Goal: Task Accomplishment & Management: Use online tool/utility

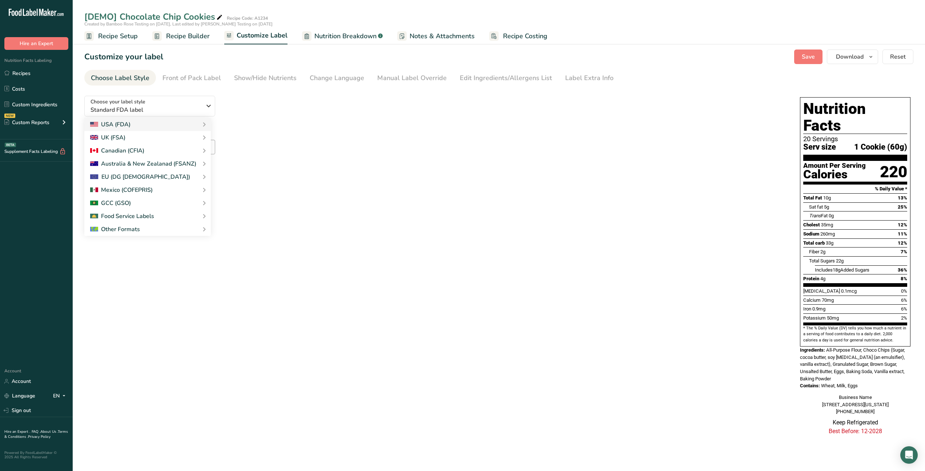
click at [275, 169] on div "Reset" at bounding box center [434, 167] width 701 height 17
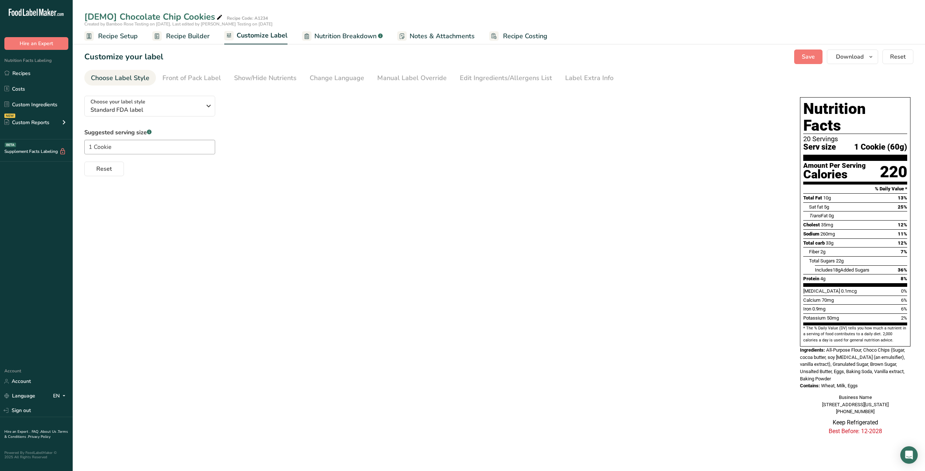
click at [126, 80] on div "Choose Label Style" at bounding box center [120, 78] width 59 height 10
click at [208, 78] on div "Front of Pack Label" at bounding box center [192, 78] width 59 height 10
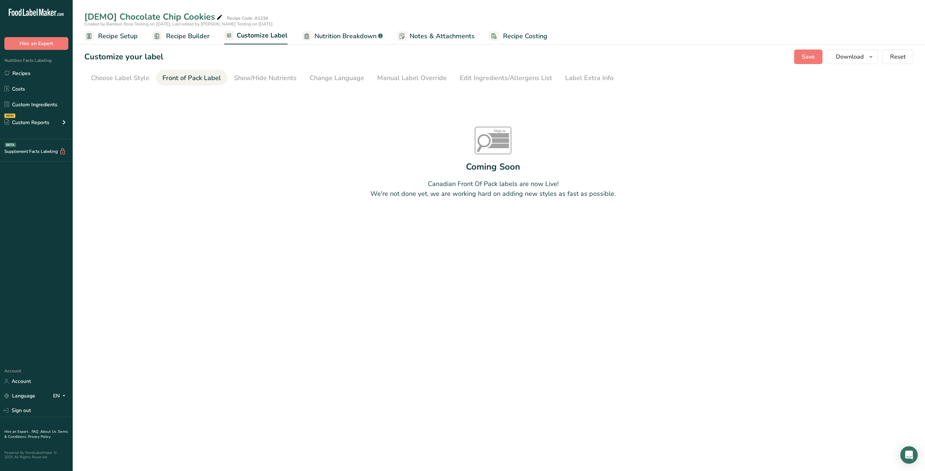
click at [274, 85] on section "Customize your label Save Download Choose what to show on your downloaded label…" at bounding box center [499, 142] width 853 height 209
click at [273, 81] on div "Show/Hide Nutrients" at bounding box center [265, 78] width 63 height 10
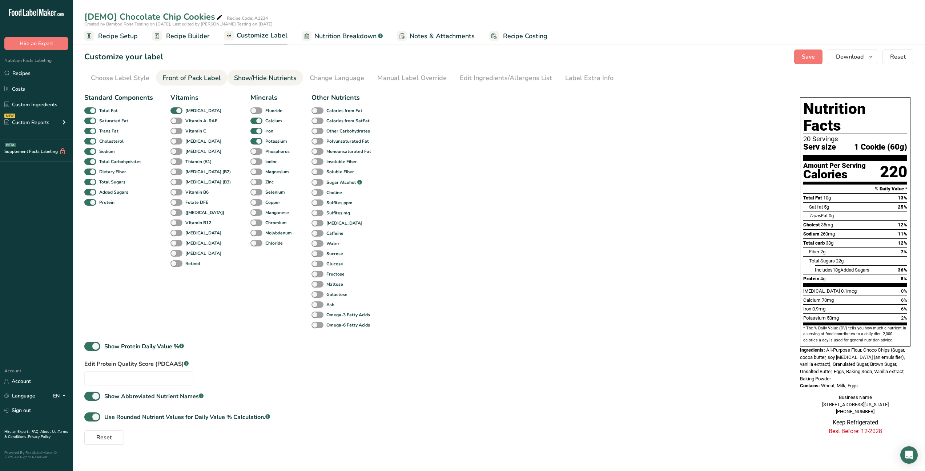
click at [200, 83] on link "Front of Pack Label" at bounding box center [192, 78] width 59 height 16
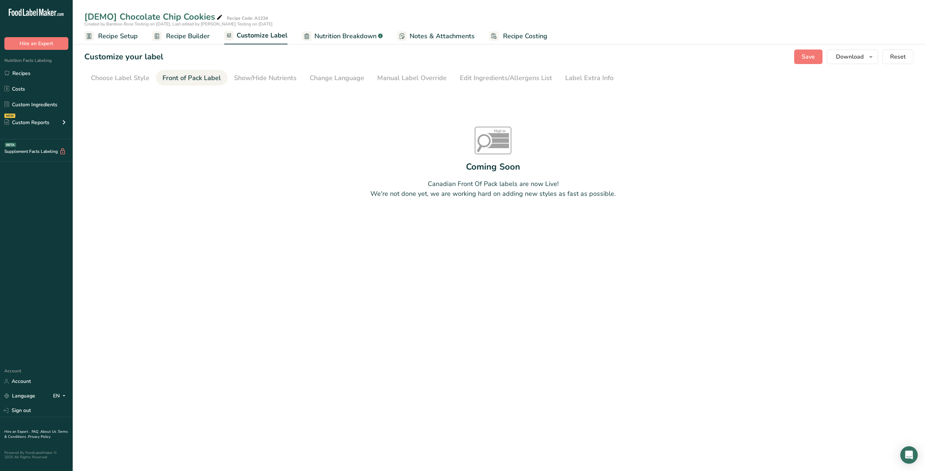
click at [188, 39] on span "Recipe Builder" at bounding box center [188, 36] width 44 height 10
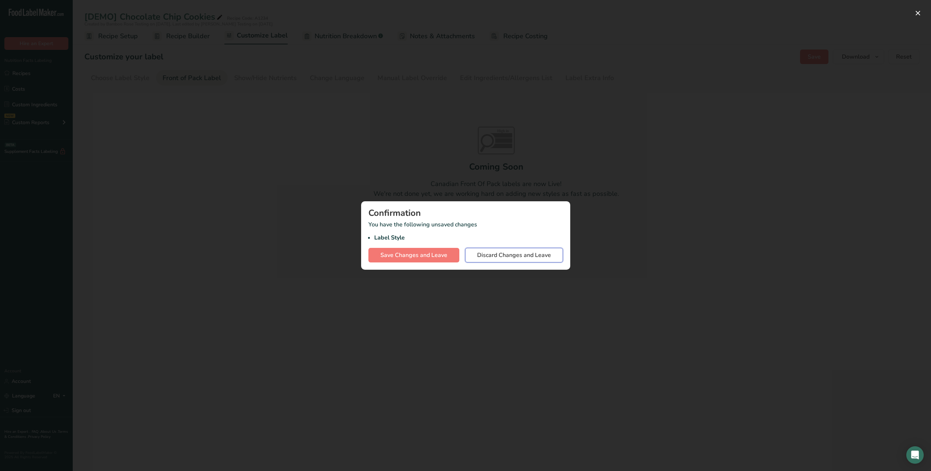
click at [499, 259] on span "Discard Changes and Leave" at bounding box center [514, 255] width 74 height 9
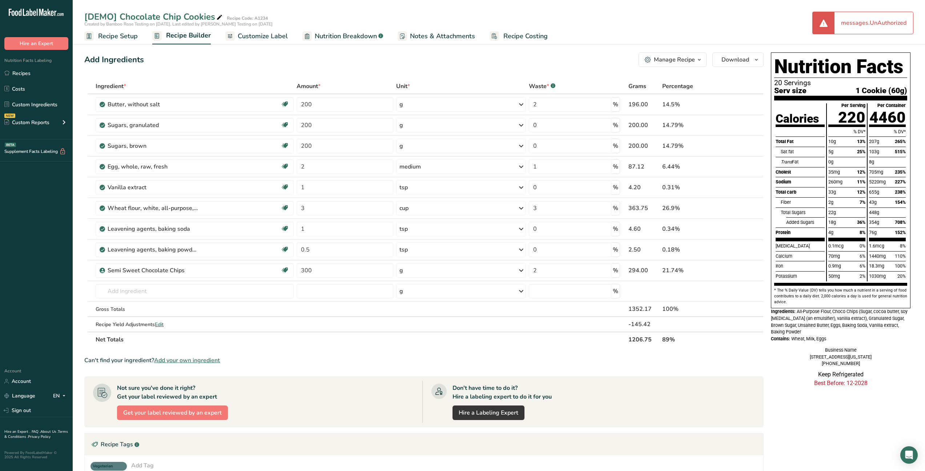
click at [127, 41] on link "Recipe Setup" at bounding box center [110, 36] width 53 height 16
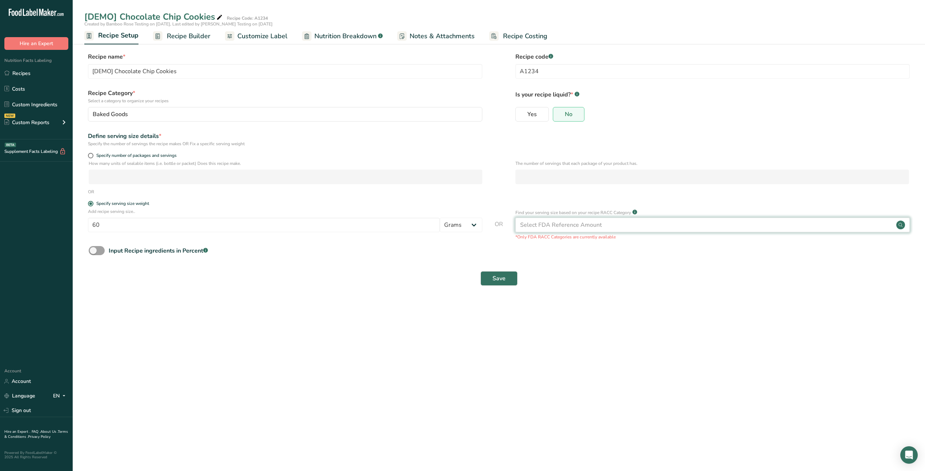
click at [524, 224] on div "Select FDA Reference Amount" at bounding box center [561, 224] width 82 height 9
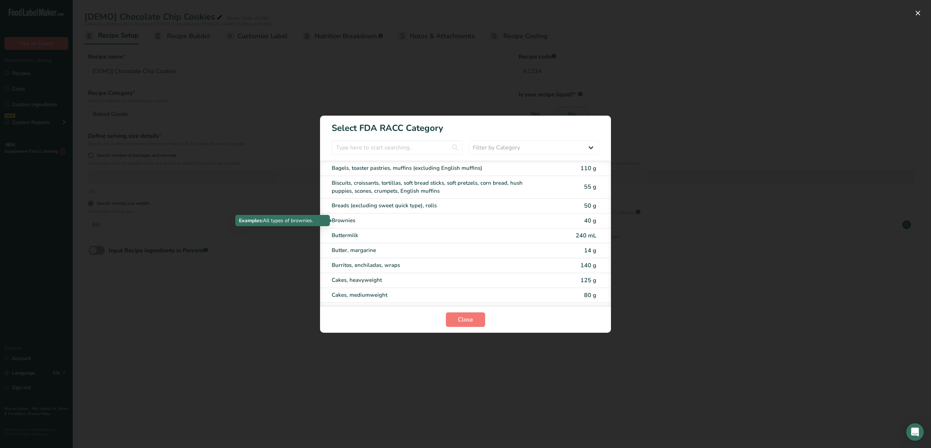
click at [381, 220] on div "Brownies" at bounding box center [435, 220] width 207 height 8
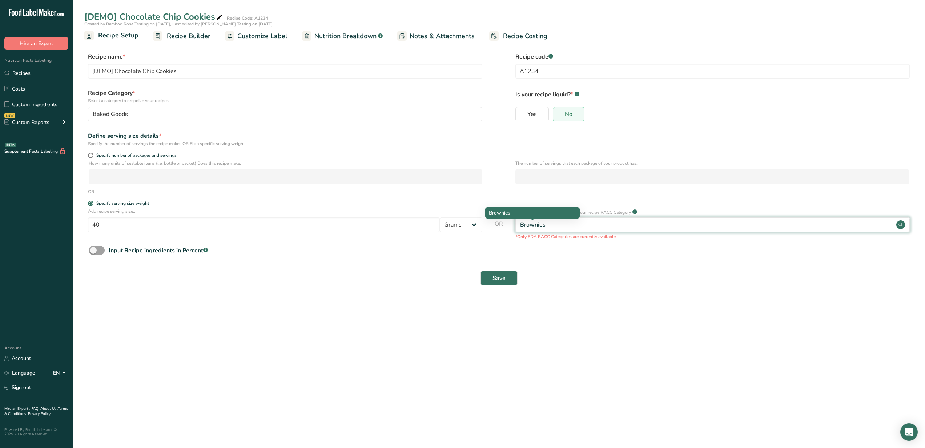
click at [545, 222] on div "Brownies" at bounding box center [532, 224] width 25 height 9
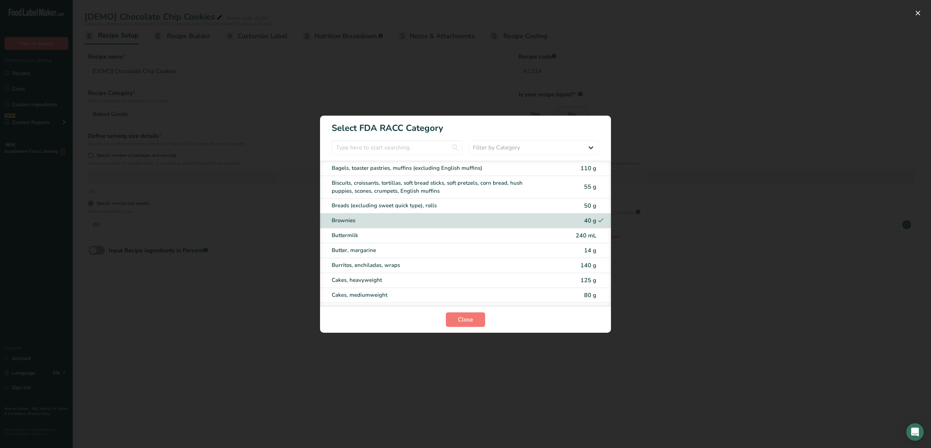
click at [516, 256] on div "Butter, margarine 14 g" at bounding box center [465, 250] width 291 height 15
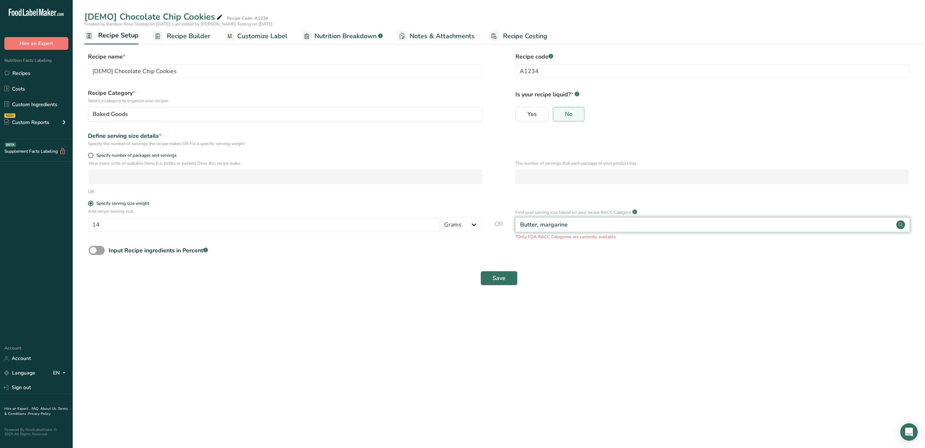
click at [574, 222] on div "Butter, margarine" at bounding box center [713, 224] width 395 height 15
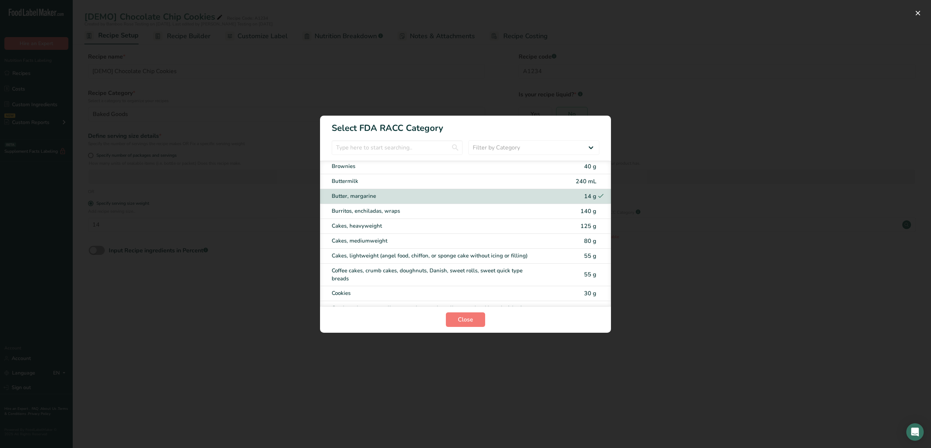
scroll to position [65, 0]
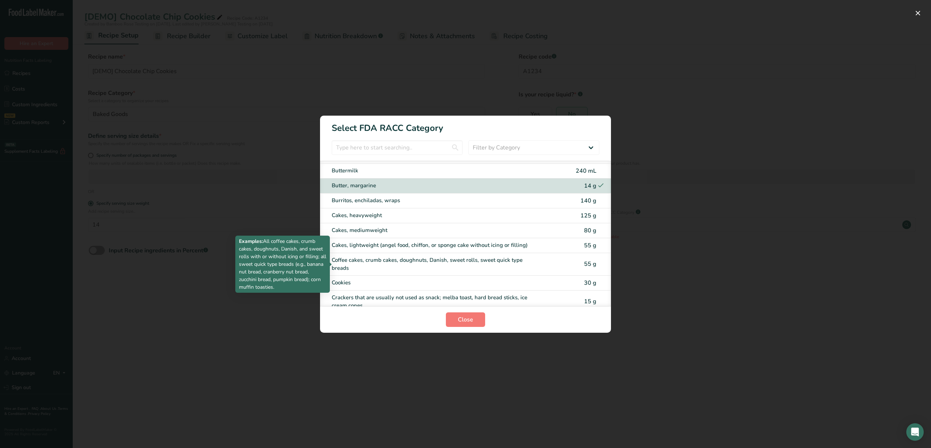
click at [531, 257] on div "Coffee cakes, crumb cakes, doughnuts, Danish, sweet rolls, sweet quick type bre…" at bounding box center [435, 264] width 207 height 16
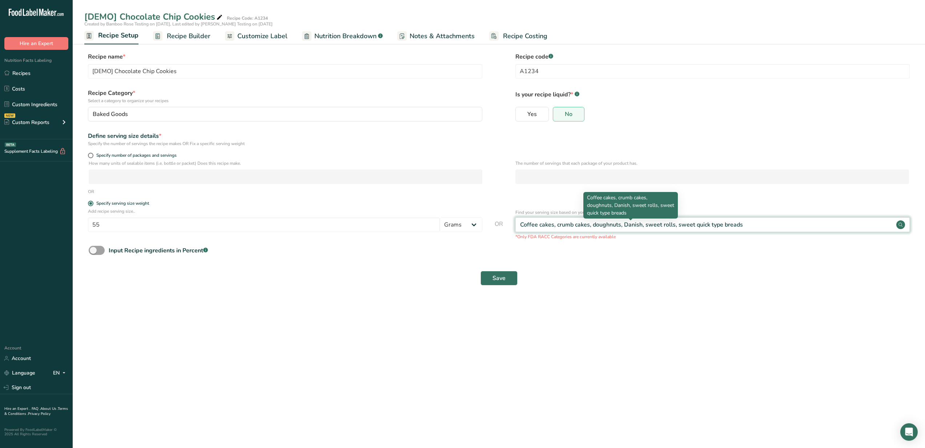
click at [737, 227] on div "Coffee cakes, crumb cakes, doughnuts, Danish, sweet rolls, sweet quick type bre…" at bounding box center [631, 224] width 223 height 9
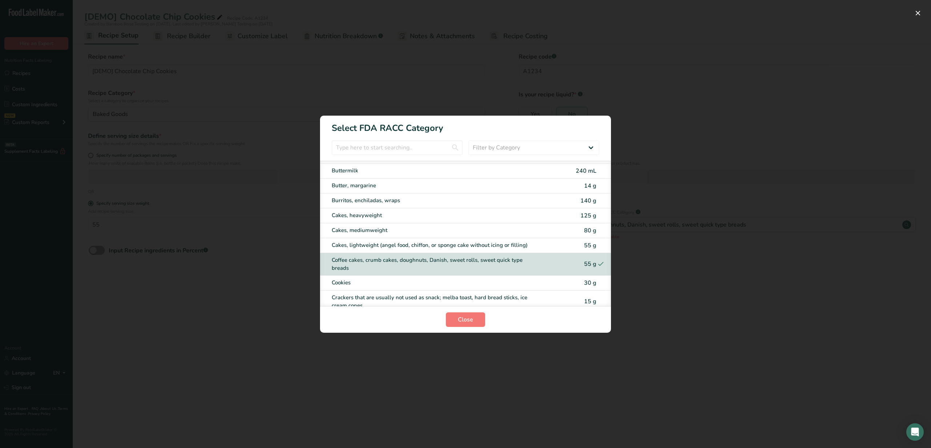
click at [556, 200] on div "Burritos, enchiladas, wraps" at bounding box center [453, 200] width 243 height 8
type input "140"
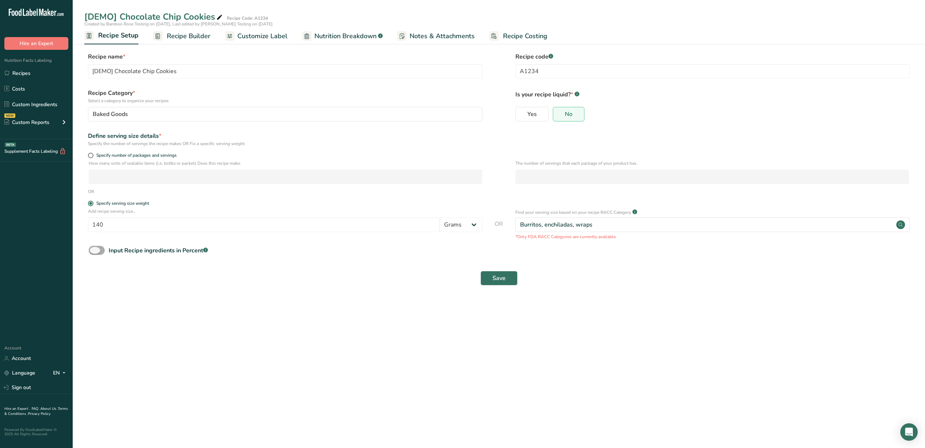
click at [132, 250] on div "Input Recipe ingredients in Percent .a-a{fill:#347362;}.b-a{fill:#fff;}" at bounding box center [158, 250] width 99 height 9
click at [93, 250] on input "Input Recipe ingredients in Percent .a-a{fill:#347362;}.b-a{fill:#fff;}" at bounding box center [91, 250] width 5 height 5
click at [119, 278] on input "number" at bounding box center [478, 281] width 779 height 15
click at [221, 277] on input "number" at bounding box center [478, 281] width 779 height 15
click at [281, 280] on input "number" at bounding box center [478, 281] width 779 height 15
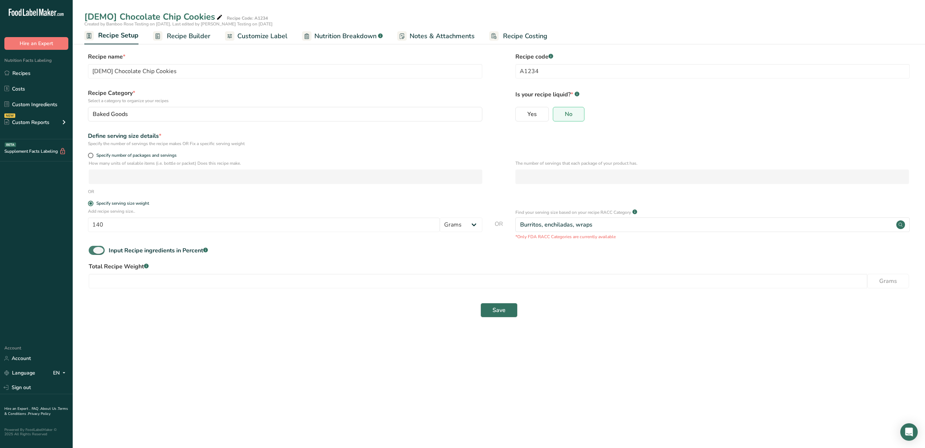
click at [121, 252] on div "Input Recipe ingredients in Percent .a-a{fill:#347362;}.b-a{fill:#fff;}" at bounding box center [158, 250] width 99 height 9
click at [93, 252] on input "Input Recipe ingredients in Percent .a-a{fill:#347362;}.b-a{fill:#fff;}" at bounding box center [91, 250] width 5 height 5
checkbox input "false"
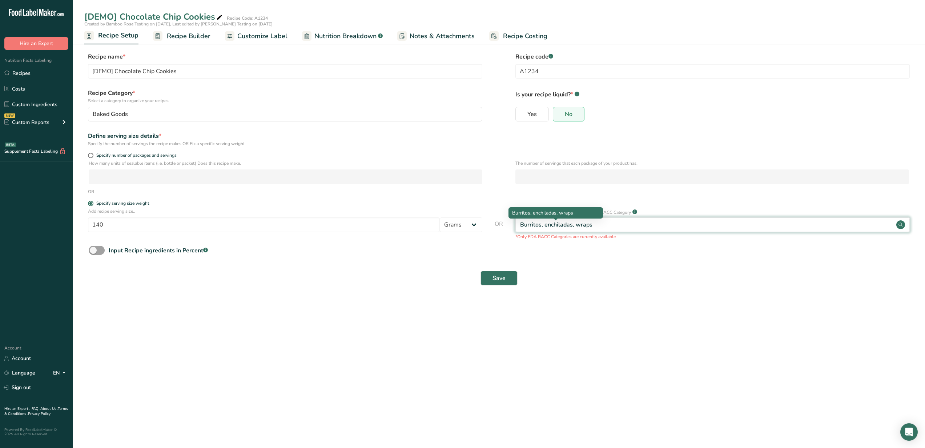
click at [553, 224] on div "Burritos, enchiladas, wraps" at bounding box center [556, 224] width 72 height 9
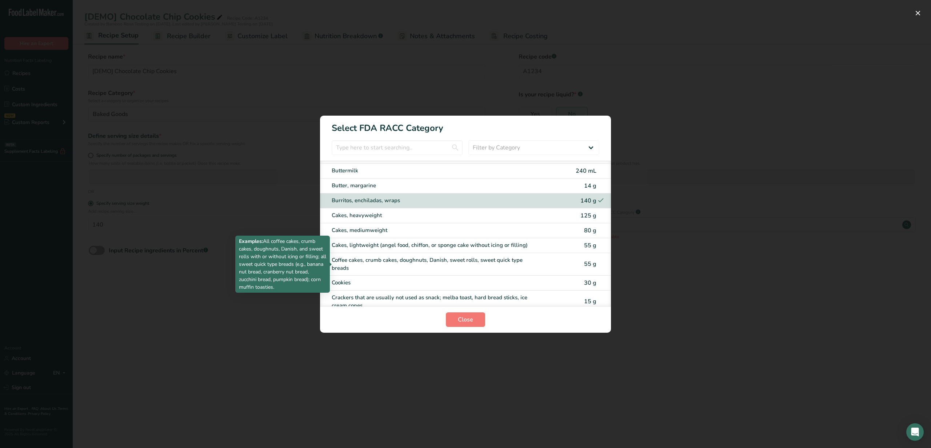
click at [524, 263] on div "Coffee cakes, crumb cakes, doughnuts, Danish, sweet rolls, sweet quick type bre…" at bounding box center [435, 264] width 207 height 16
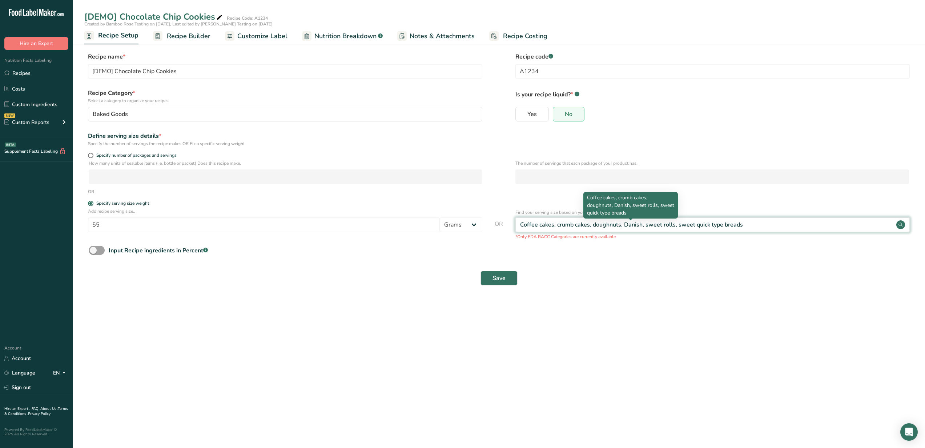
click at [622, 220] on div "Coffee cakes, crumb cakes, doughnuts, Danish, sweet rolls, sweet quick type bre…" at bounding box center [713, 224] width 395 height 15
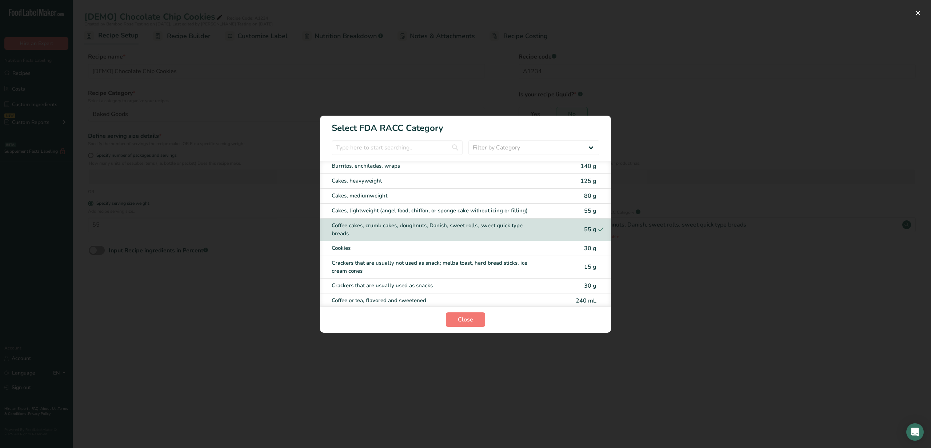
scroll to position [109, 0]
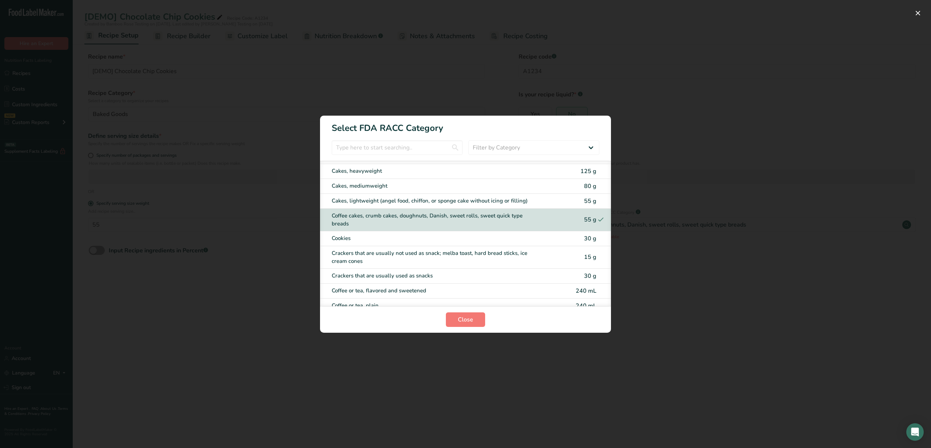
click at [554, 243] on div "Cookies 30 g" at bounding box center [465, 238] width 291 height 15
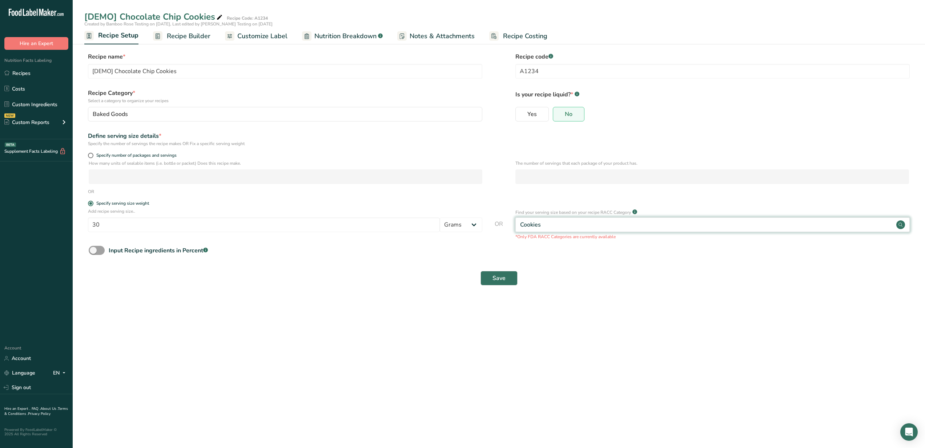
click at [594, 225] on div "Cookies" at bounding box center [713, 224] width 395 height 15
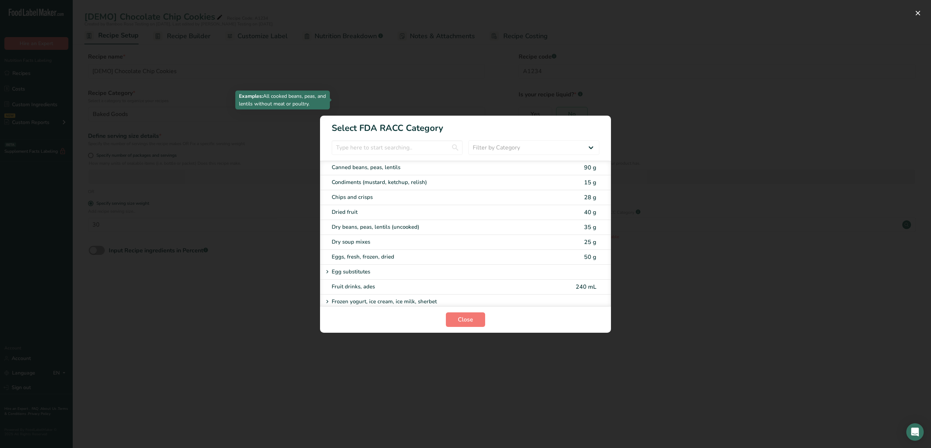
scroll to position [524, 0]
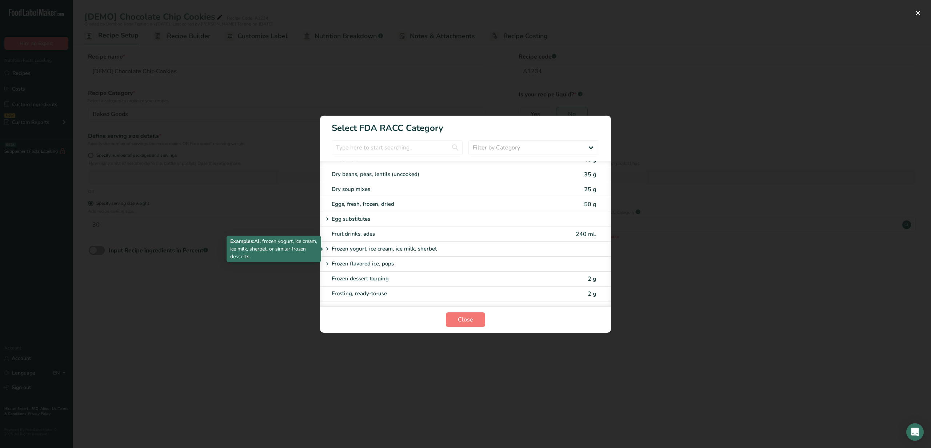
click at [363, 249] on p "Frozen yogurt, ice cream, ice milk, sherbet" at bounding box center [384, 249] width 105 height 9
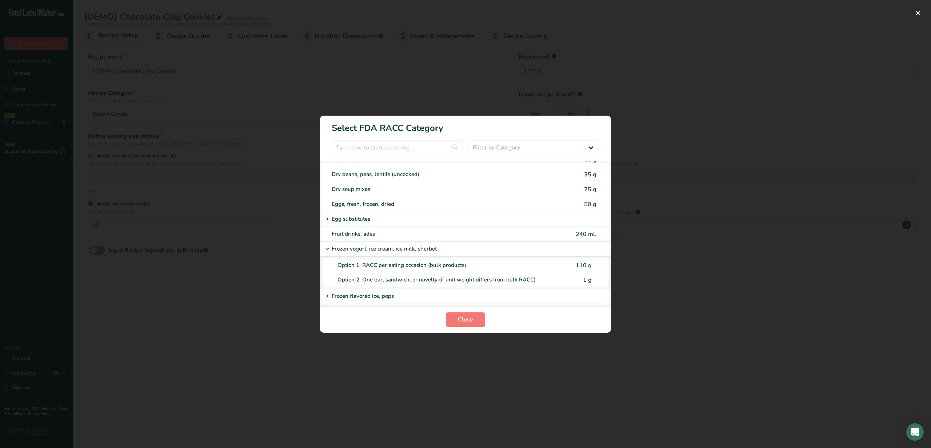
click at [363, 249] on p "Frozen yogurt, ice cream, ice milk, sherbet" at bounding box center [384, 249] width 105 height 9
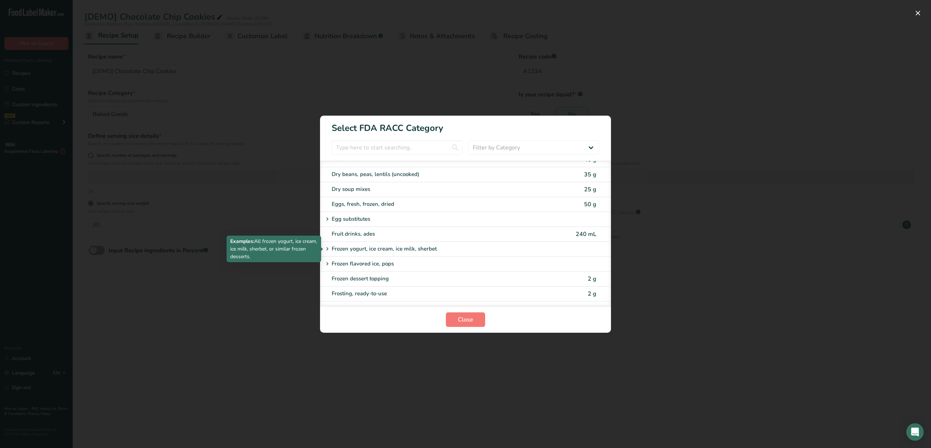
click at [363, 249] on p "Frozen yogurt, ice cream, ice milk, sherbet" at bounding box center [384, 249] width 105 height 9
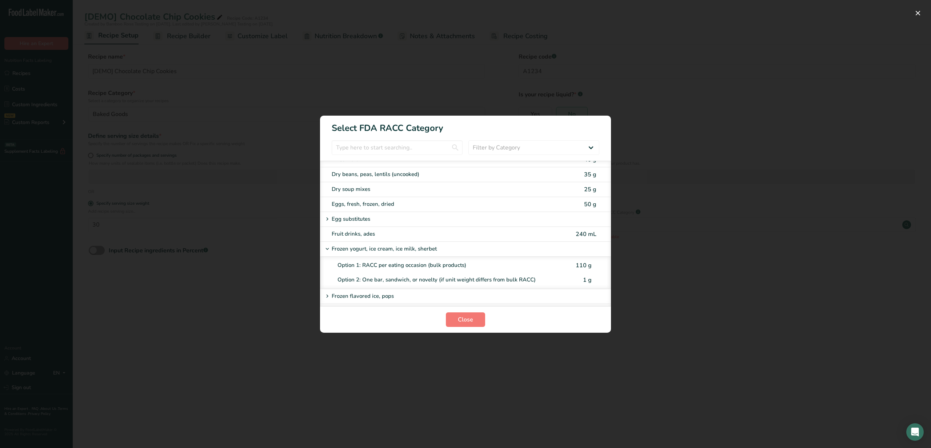
click at [385, 268] on div "Option 1: RACC per eating occasion (bulk products)" at bounding box center [453, 265] width 232 height 8
type input "110"
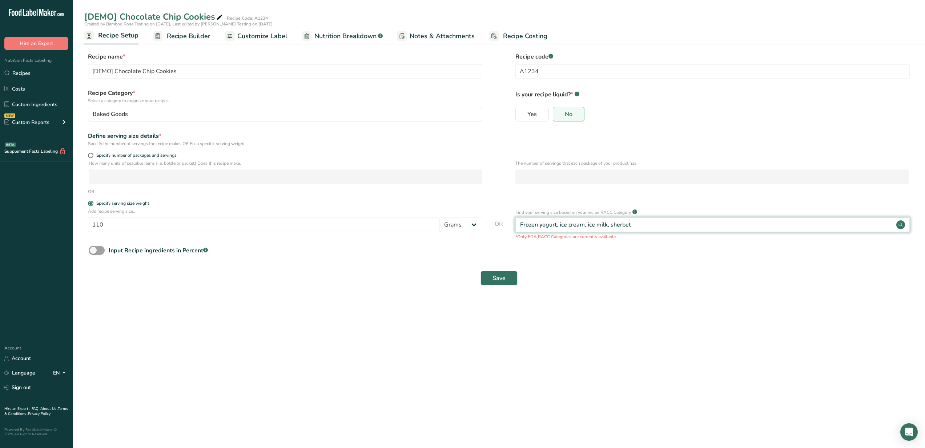
click at [583, 231] on div "Frozen yogurt, ice cream, ice milk, sherbet" at bounding box center [713, 224] width 395 height 15
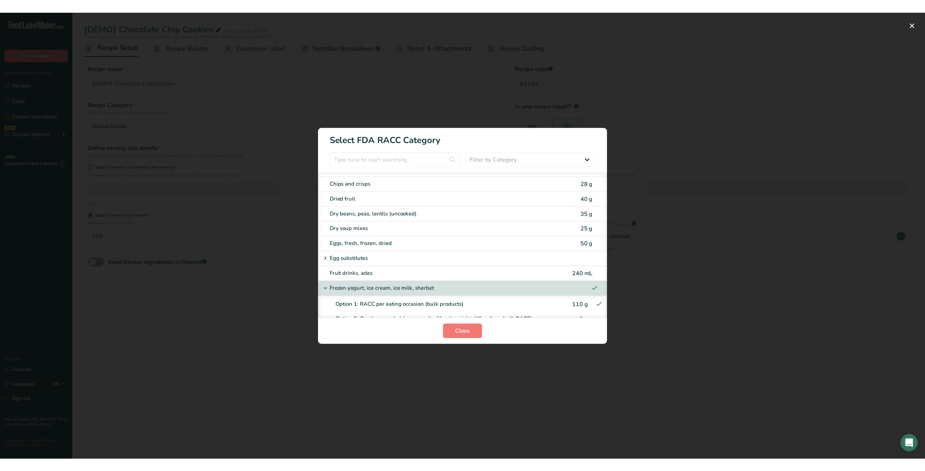
scroll to position [0, 0]
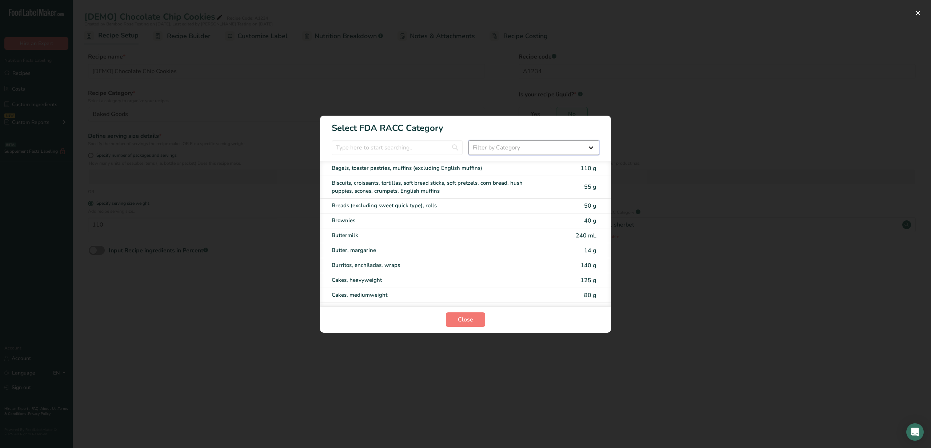
click at [504, 145] on select "Filter by Category All Bakery products [GEOGRAPHIC_DATA] Cereals and other grai…" at bounding box center [533, 147] width 131 height 15
click at [435, 143] on input "RACC Category Selection Modal" at bounding box center [397, 147] width 131 height 15
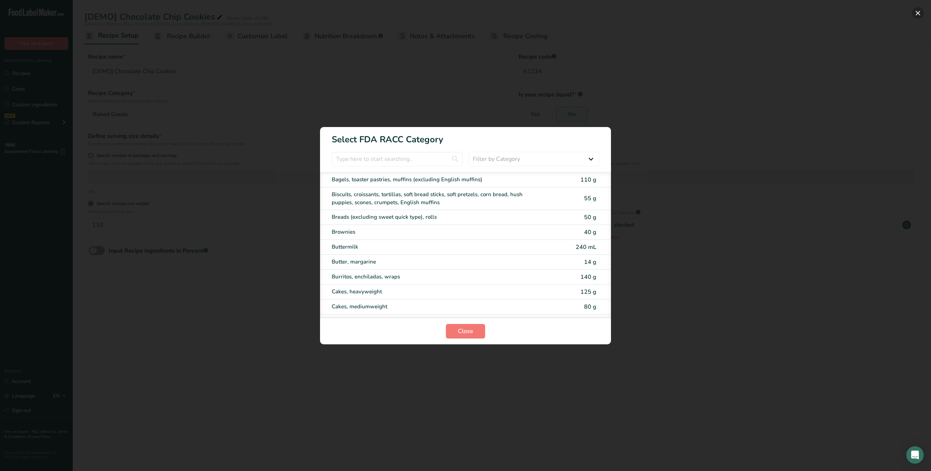
click at [916, 13] on button "RACC Category Selection Modal" at bounding box center [918, 13] width 12 height 12
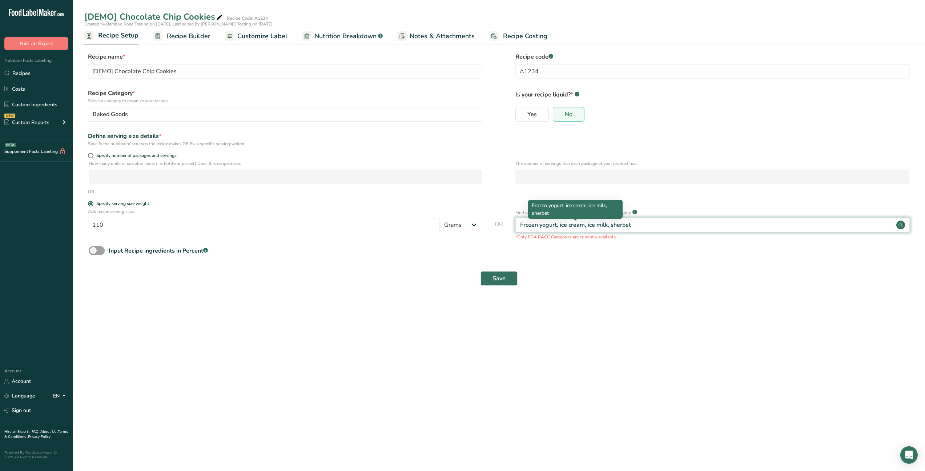
click at [562, 223] on div "Frozen yogurt, ice cream, ice milk, sherbet" at bounding box center [575, 224] width 111 height 9
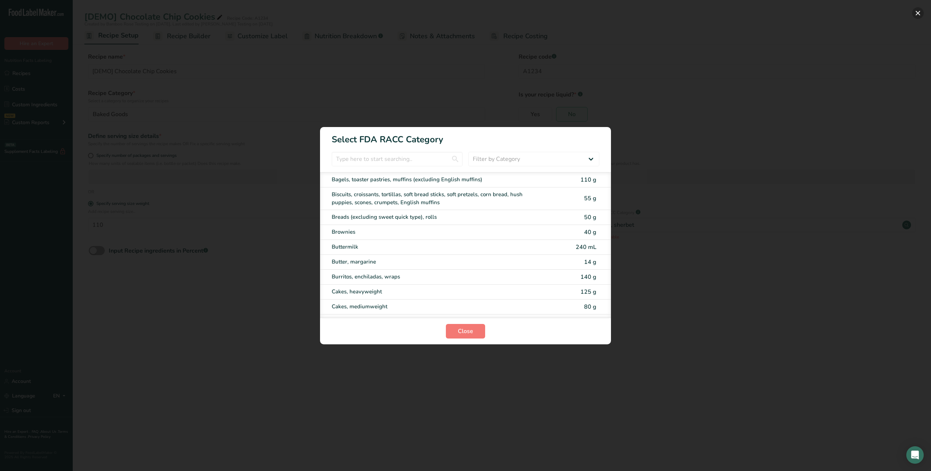
click at [914, 13] on button "RACC Category Selection Modal" at bounding box center [918, 13] width 12 height 12
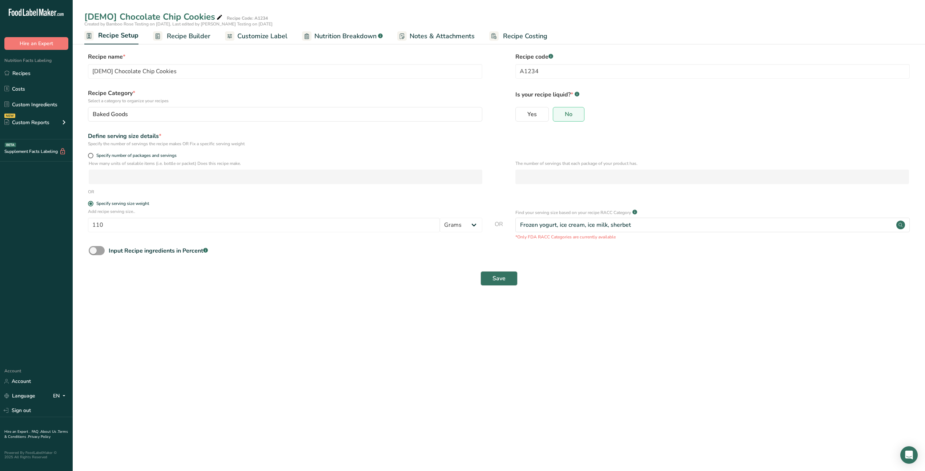
click at [349, 31] on span "Nutrition Breakdown" at bounding box center [346, 36] width 62 height 10
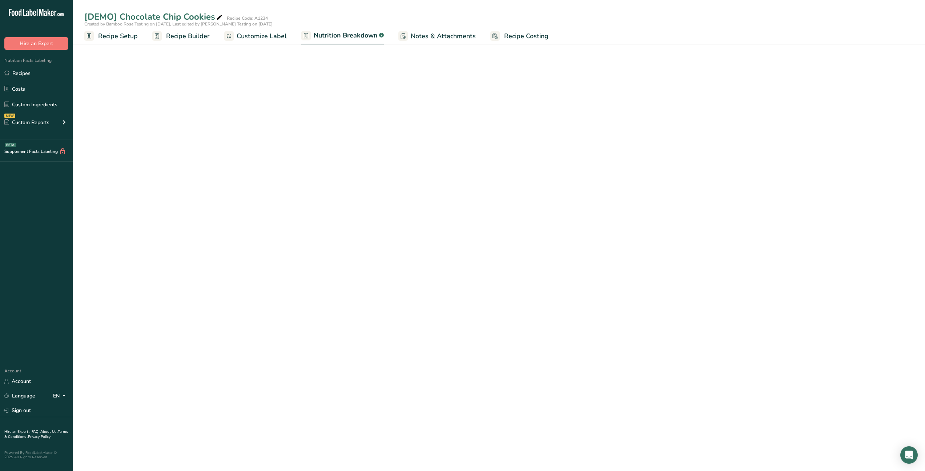
select select "Calories"
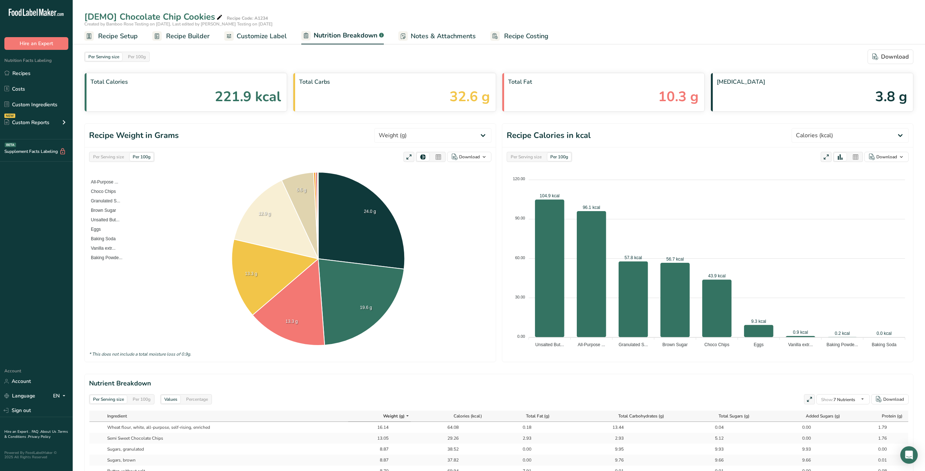
click at [261, 33] on span "Customize Label" at bounding box center [262, 36] width 50 height 10
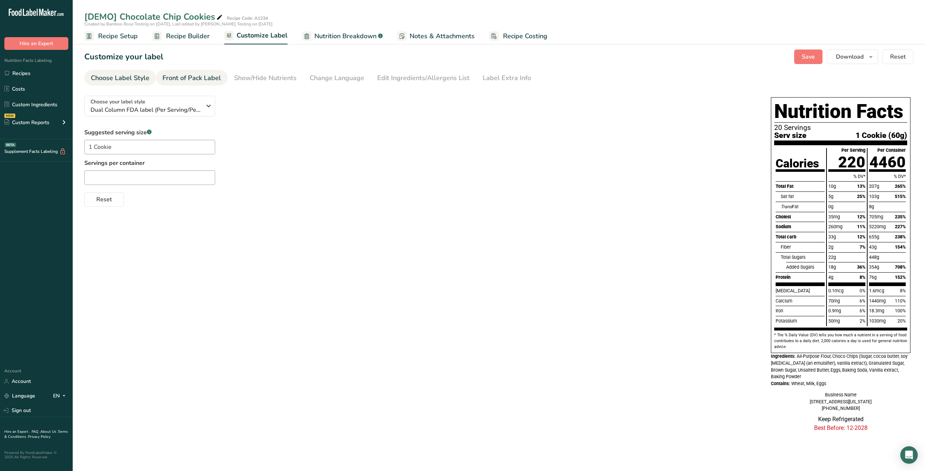
click at [189, 82] on div "Front of Pack Label" at bounding box center [192, 78] width 59 height 10
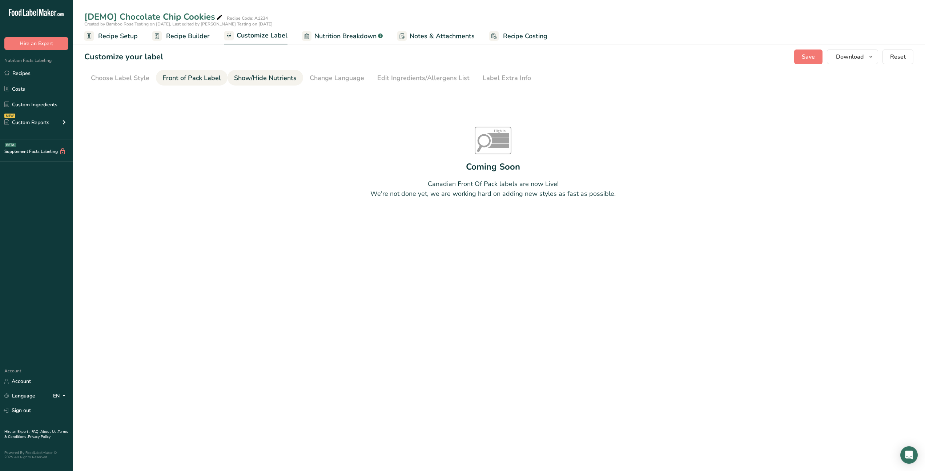
click at [268, 82] on div "Show/Hide Nutrients" at bounding box center [265, 78] width 63 height 10
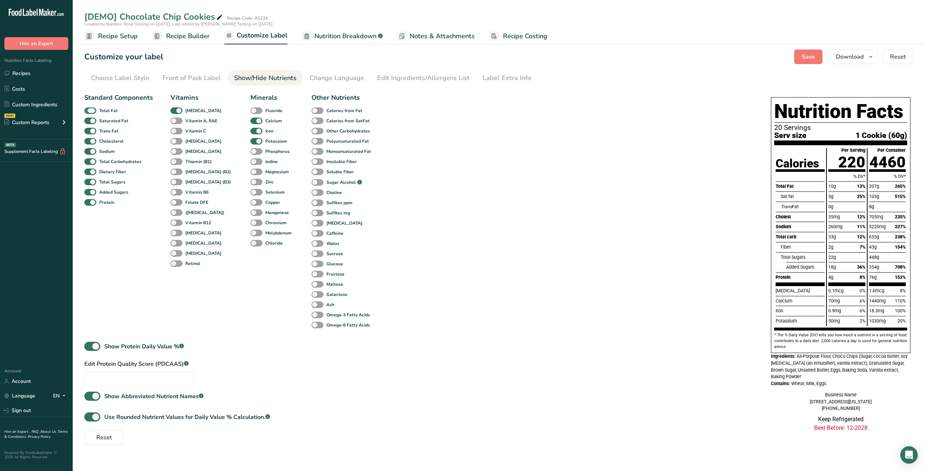
click at [107, 111] on b "Total Fat" at bounding box center [108, 110] width 19 height 7
click at [89, 111] on input "Total Fat" at bounding box center [86, 110] width 5 height 5
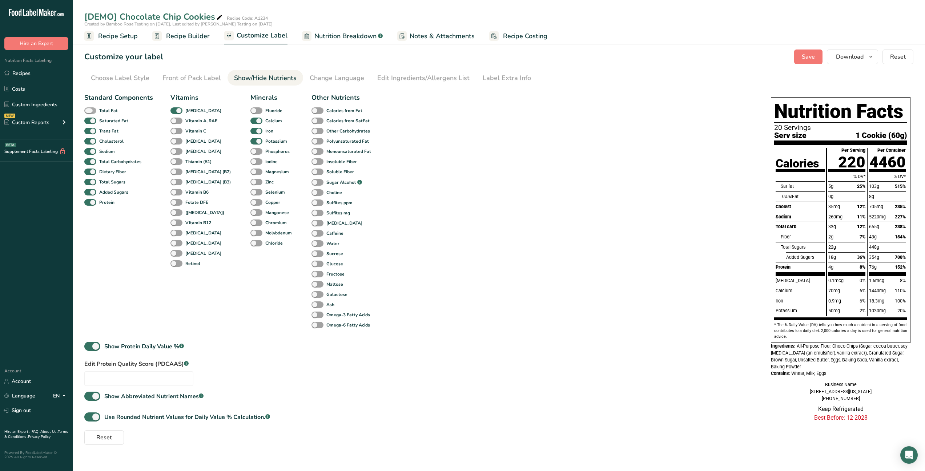
click at [107, 111] on b "Total Fat" at bounding box center [108, 110] width 19 height 7
click at [89, 111] on input "Total Fat" at bounding box center [86, 110] width 5 height 5
checkbox input "true"
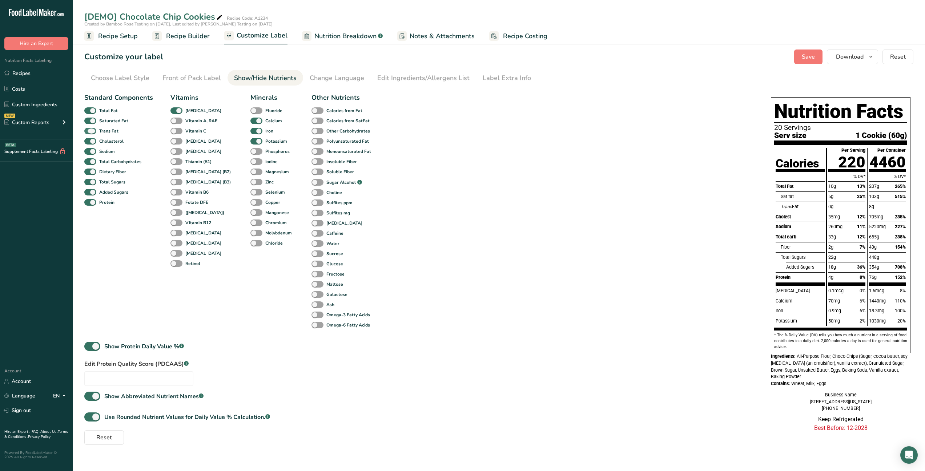
click at [110, 132] on b "Trans Fat" at bounding box center [108, 131] width 19 height 7
click at [89, 132] on input "Trans Fat" at bounding box center [86, 130] width 5 height 5
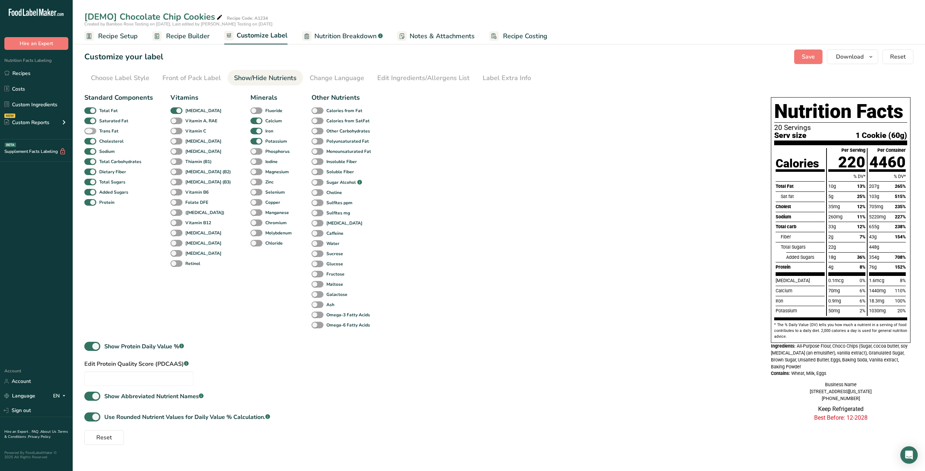
click at [110, 132] on b "Trans Fat" at bounding box center [108, 131] width 19 height 7
click at [89, 132] on input "Trans Fat" at bounding box center [86, 130] width 5 height 5
checkbox input "true"
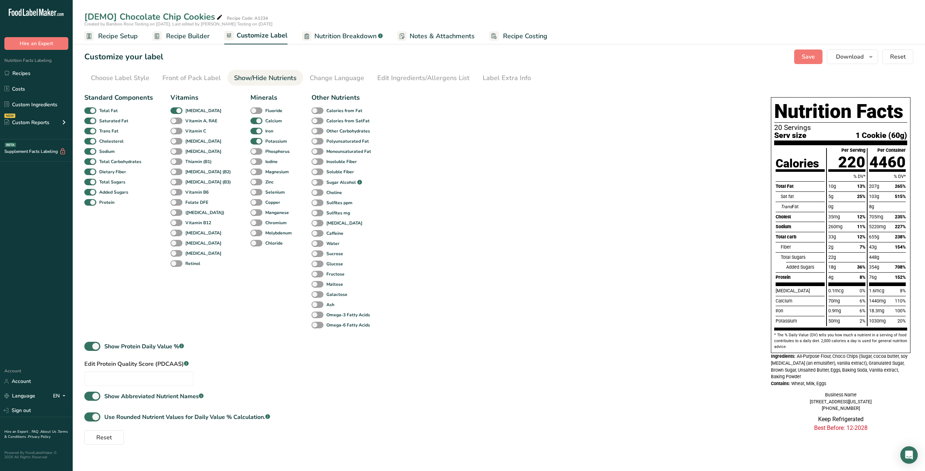
click at [110, 125] on div "Standard Components Total Fat Saturated Fat Trans Fat [MEDICAL_DATA] Sodium Tot…" at bounding box center [118, 211] width 69 height 237
click at [111, 120] on b "Saturated Fat" at bounding box center [113, 120] width 29 height 7
click at [89, 120] on input "Saturated Fat" at bounding box center [86, 120] width 5 height 5
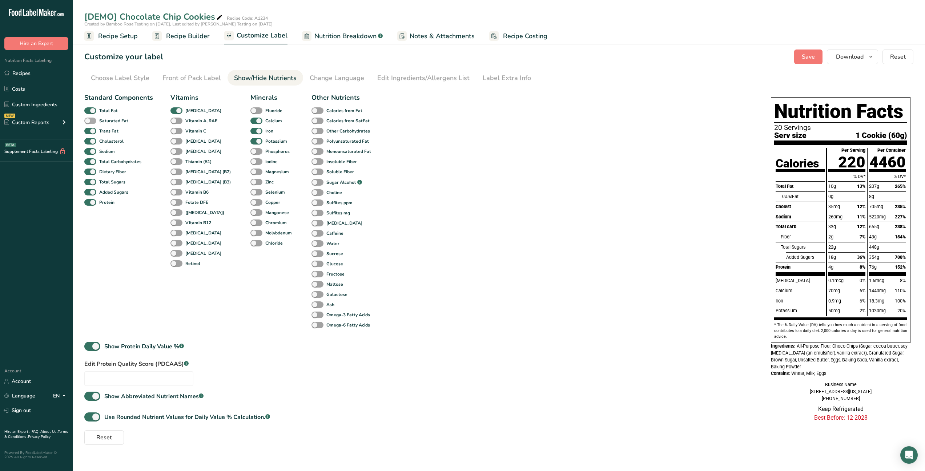
click at [111, 120] on b "Saturated Fat" at bounding box center [113, 120] width 29 height 7
click at [89, 120] on input "Saturated Fat" at bounding box center [86, 120] width 5 height 5
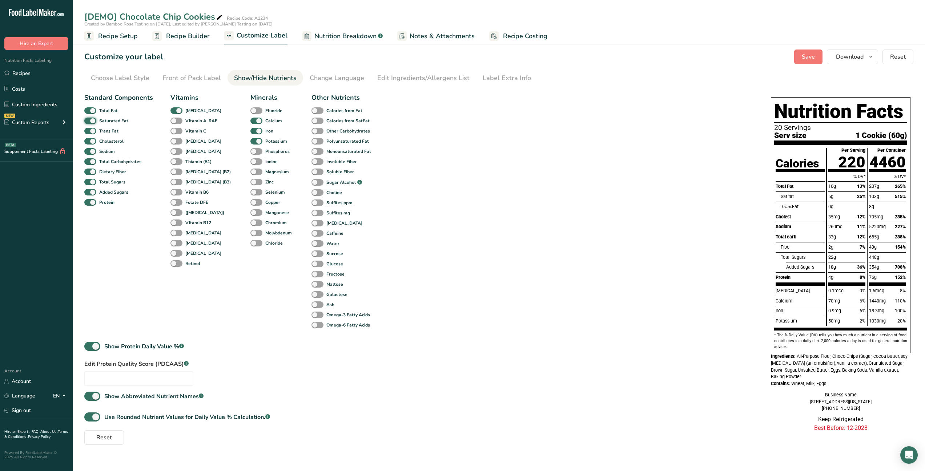
click at [84, 118] on input "Saturated Fat" at bounding box center [86, 120] width 5 height 5
checkbox input "false"
